Goal: Book appointment/travel/reservation

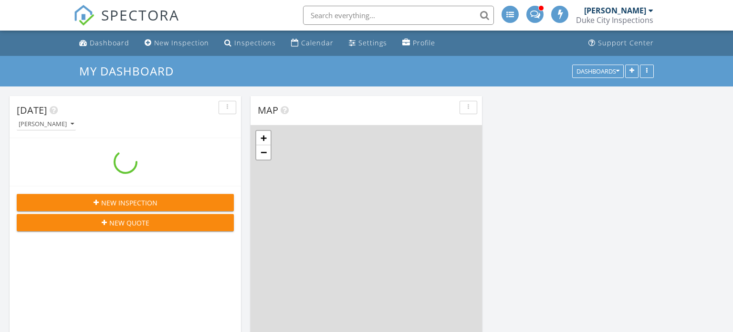
scroll to position [255, 0]
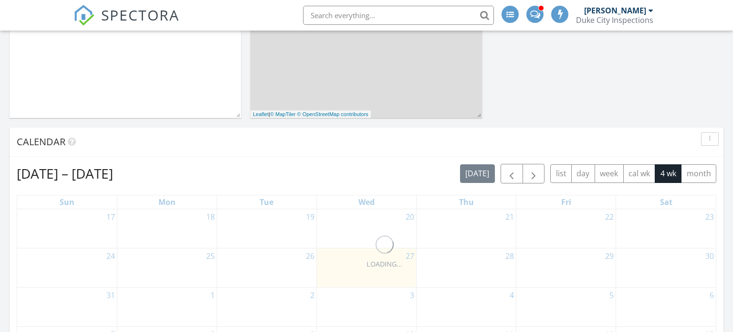
click at [26, 144] on span "Calendar" at bounding box center [41, 141] width 49 height 13
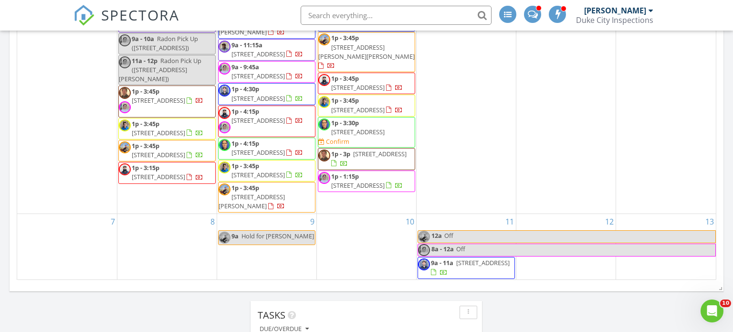
scroll to position [0, 0]
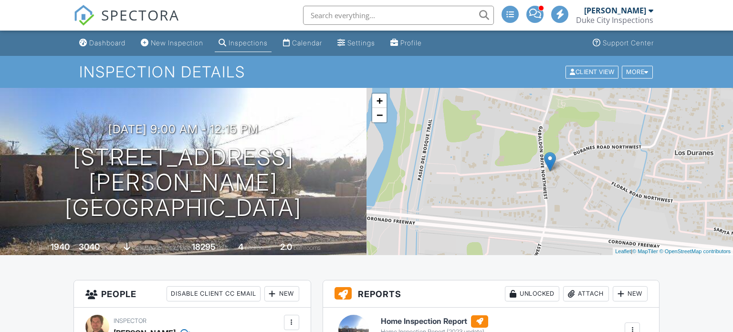
scroll to position [59, 0]
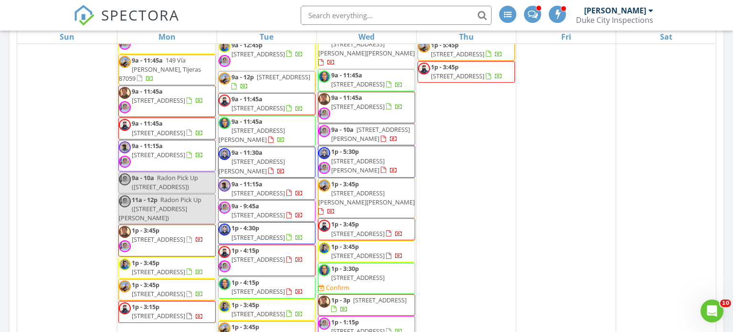
scroll to position [1350, 0]
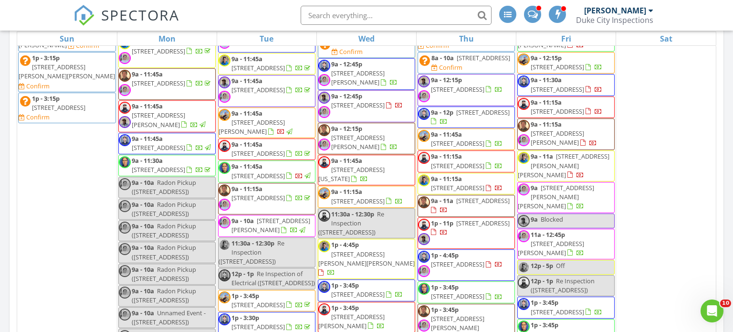
scroll to position [861, 0]
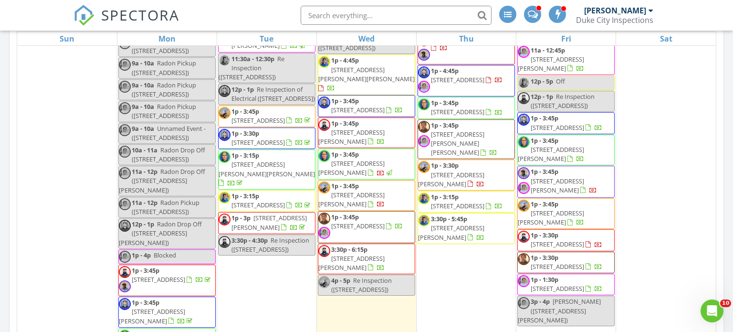
click at [6, 210] on div "[DATE] [PERSON_NAME] 9:00 am [STREET_ADDRESS] [PERSON_NAME] [PERSON_NAME] 11 mi…" at bounding box center [366, 162] width 733 height 988
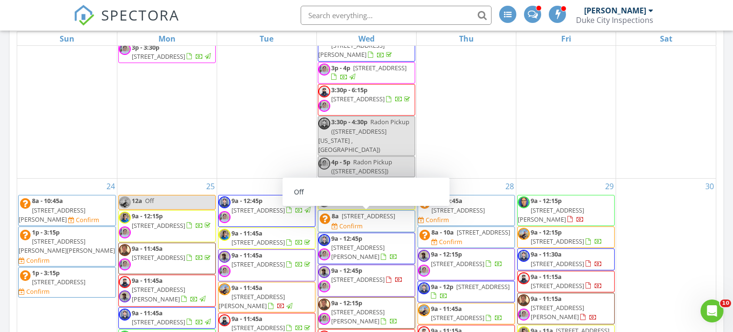
scroll to position [531, 0]
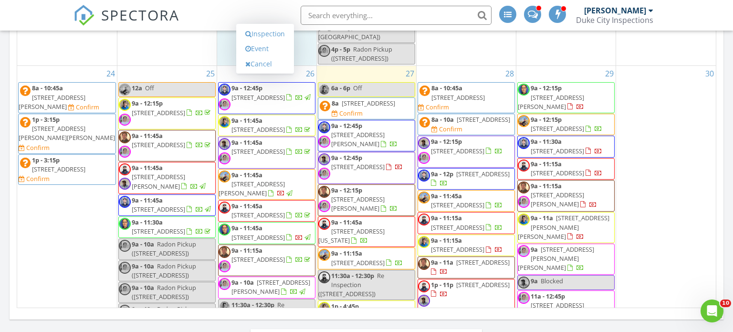
click at [723, 154] on div "[DATE] – [DATE] [DATE] list day week cal wk 4 wk month Sun Mon Tue Wed Thu Fri …" at bounding box center [367, 98] width 714 height 434
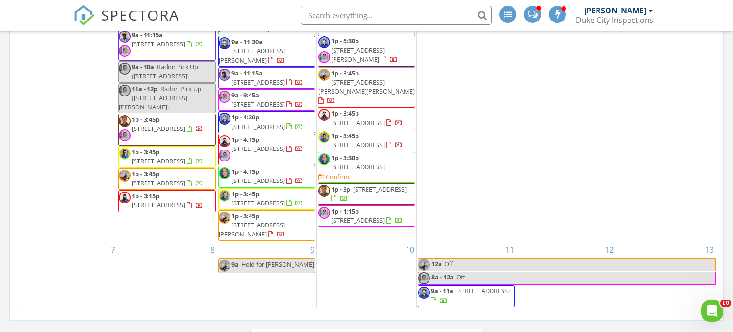
scroll to position [548, 0]
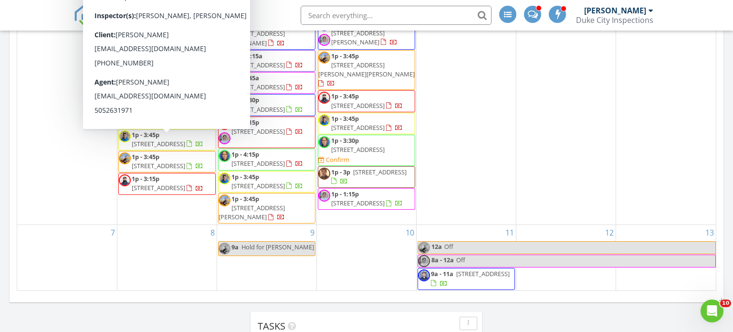
click at [5, 114] on div "[DATE] [PERSON_NAME] 9:00 am [STREET_ADDRESS] [PERSON_NAME] [PERSON_NAME] 11 mi…" at bounding box center [366, 33] width 733 height 988
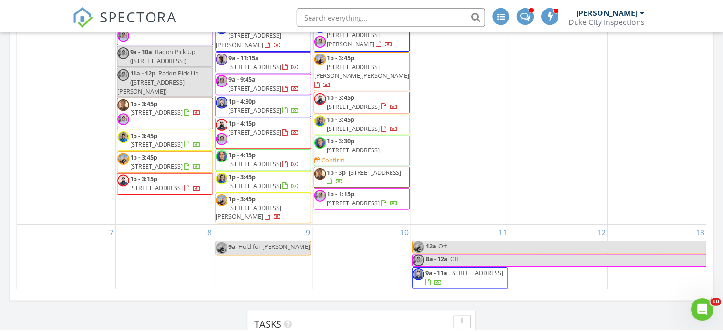
scroll to position [508, 0]
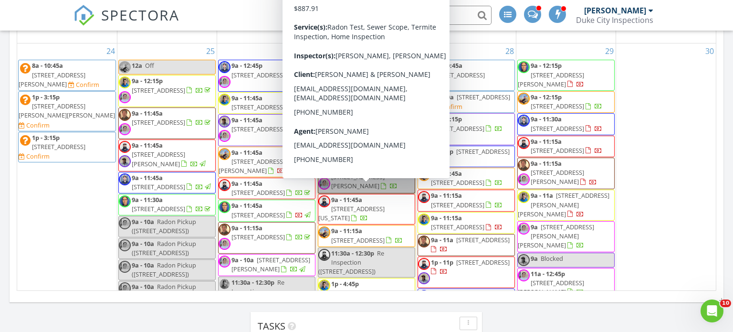
click at [11, 163] on div "[DATE] – [DATE] [DATE] list day week cal wk 4 wk month Sun Mon Tue Wed Thu Fri …" at bounding box center [367, 81] width 714 height 434
click at [717, 167] on div "[DATE] – [DATE] [DATE] list day week cal wk 4 wk month Sun Mon Tue Wed Thu Fri …" at bounding box center [367, 81] width 714 height 434
click at [726, 170] on div "[DATE] [PERSON_NAME] 9:00 am [STREET_ADDRESS] [PERSON_NAME] [PERSON_NAME] 11 mi…" at bounding box center [366, 33] width 733 height 988
click at [717, 138] on div "[DATE] – [DATE] [DATE] list day week cal wk 4 wk month Sun Mon Tue Wed Thu Fri …" at bounding box center [367, 81] width 714 height 434
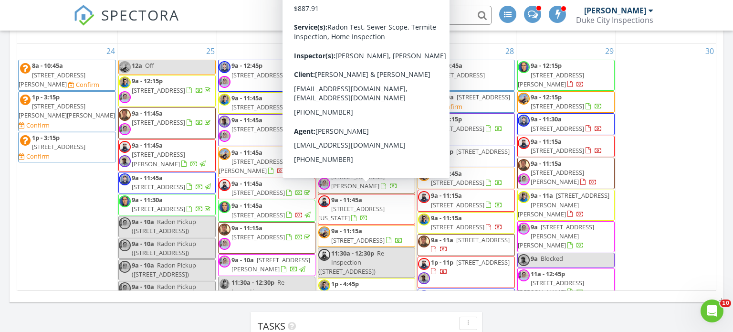
click at [721, 185] on div "[DATE] – [DATE] [DATE] list day week cal wk 4 wk month Sun Mon Tue Wed Thu Fri …" at bounding box center [367, 81] width 714 height 434
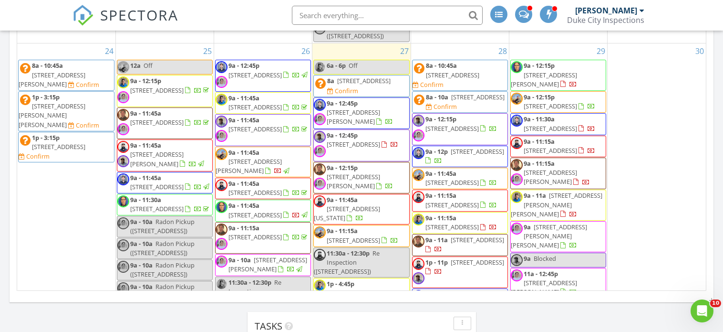
scroll to position [803, 0]
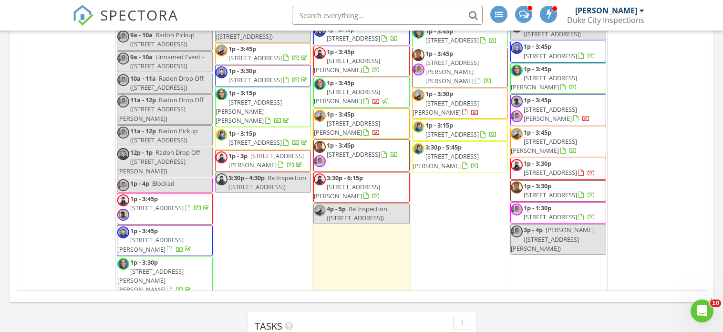
click at [630, 307] on div "[DATE] [PERSON_NAME] 9:00 am [STREET_ADDRESS] [PERSON_NAME] [PERSON_NAME] 11 mi…" at bounding box center [361, 33] width 723 height 988
click at [229, 42] on link "12p - 1p Re Inspection of Electrical ([STREET_ADDRESS])" at bounding box center [263, 27] width 96 height 31
